Goal: Find specific page/section: Find specific page/section

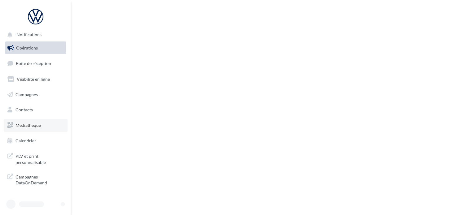
click at [22, 124] on span "Médiathèque" at bounding box center [27, 125] width 25 height 5
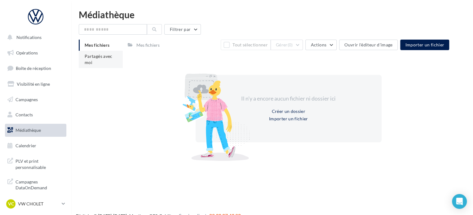
click at [93, 63] on li "Partagés avec moi" at bounding box center [101, 59] width 44 height 17
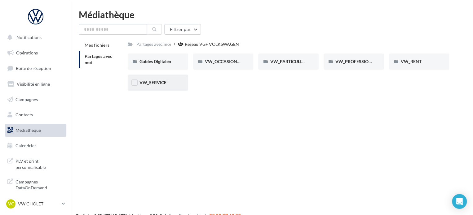
click at [154, 79] on div "VW_SERVICE" at bounding box center [158, 83] width 60 height 16
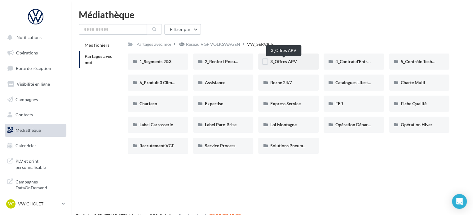
click at [285, 63] on span "3_Offres APV" at bounding box center [283, 61] width 27 height 5
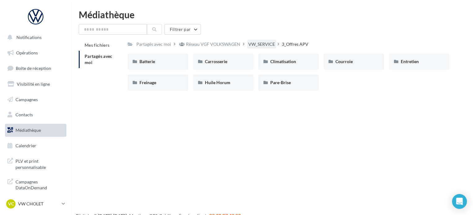
click at [257, 40] on div "VW_SERVICE" at bounding box center [261, 44] width 29 height 9
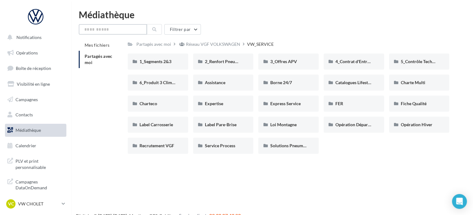
click at [123, 26] on input "text" at bounding box center [113, 29] width 68 height 11
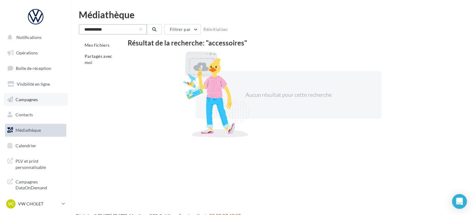
type input "**********"
click at [47, 99] on link "Campagnes" at bounding box center [36, 99] width 64 height 13
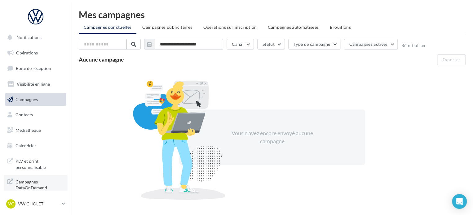
scroll to position [5, 0]
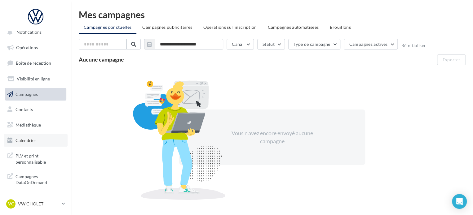
click at [38, 142] on link "Calendrier" at bounding box center [36, 140] width 64 height 13
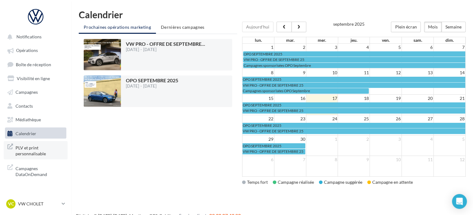
click at [29, 151] on span "PLV et print personnalisable" at bounding box center [39, 150] width 48 height 13
click at [26, 204] on p "VW CHOLET" at bounding box center [38, 204] width 41 height 6
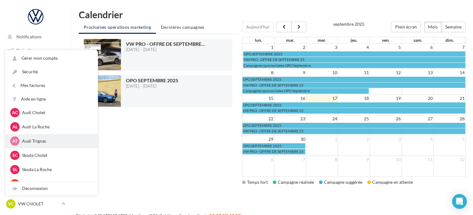
scroll to position [31, 0]
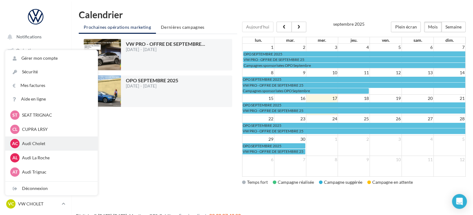
click at [42, 144] on p "Audi Cholet" at bounding box center [56, 144] width 68 height 6
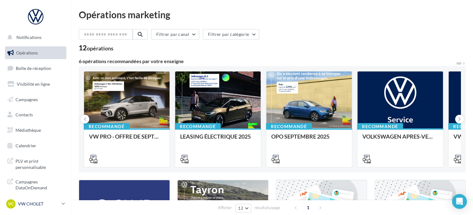
click at [37, 202] on p "VW CHOLET" at bounding box center [38, 204] width 41 height 6
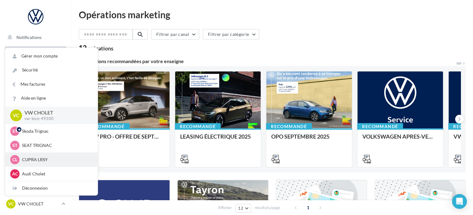
scroll to position [31, 0]
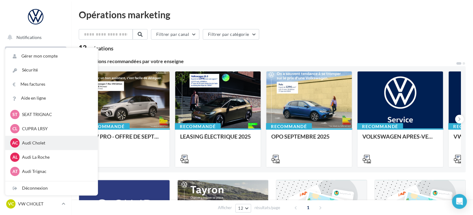
click at [47, 144] on p "Audi Cholet" at bounding box center [56, 143] width 68 height 6
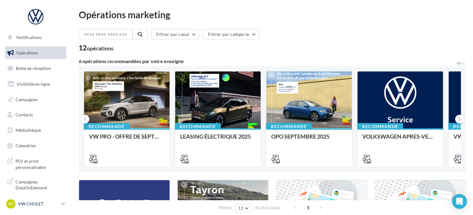
click at [31, 204] on p "VW CHOLET" at bounding box center [38, 204] width 41 height 6
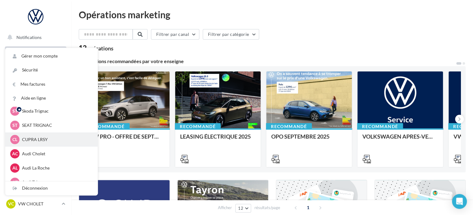
scroll to position [31, 0]
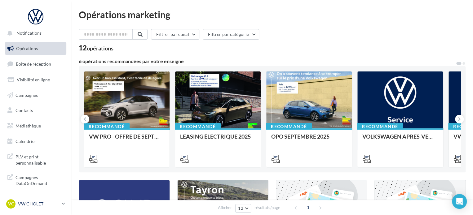
scroll to position [5, 0]
click at [21, 204] on p "VW CHOLET" at bounding box center [38, 204] width 41 height 6
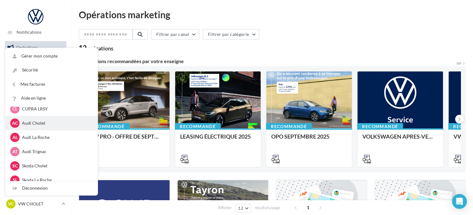
scroll to position [62, 0]
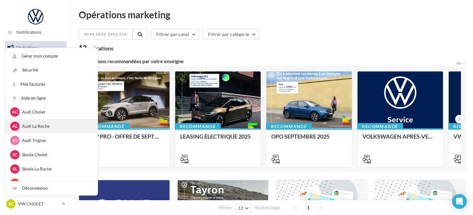
click at [52, 130] on div "AL Audi La Roche audi-saor-85000" at bounding box center [51, 126] width 82 height 9
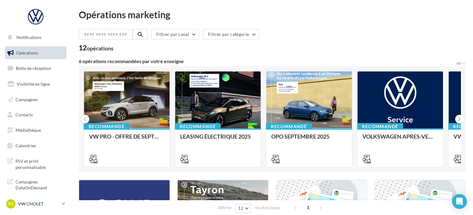
click at [47, 206] on p "VW CHOLET" at bounding box center [38, 204] width 41 height 6
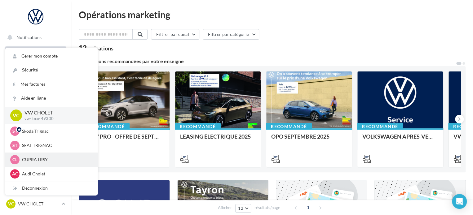
scroll to position [31, 0]
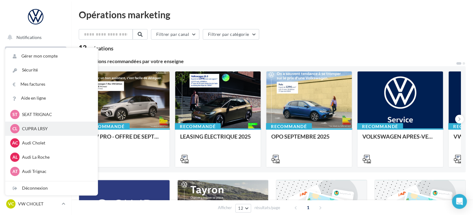
click at [54, 156] on p "Audi La Roche" at bounding box center [56, 157] width 68 height 6
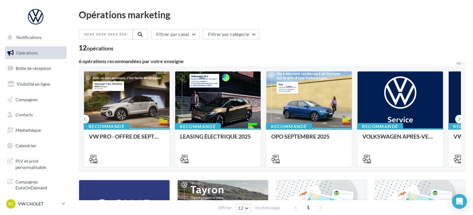
click at [41, 200] on div "VC VW CHOLET vw-loco-49300" at bounding box center [32, 204] width 53 height 9
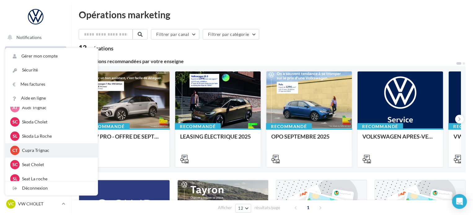
scroll to position [81, 0]
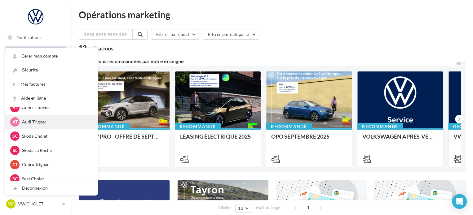
click at [55, 123] on p "Audi Trignac" at bounding box center [56, 122] width 68 height 6
